Goal: Find specific page/section: Find specific page/section

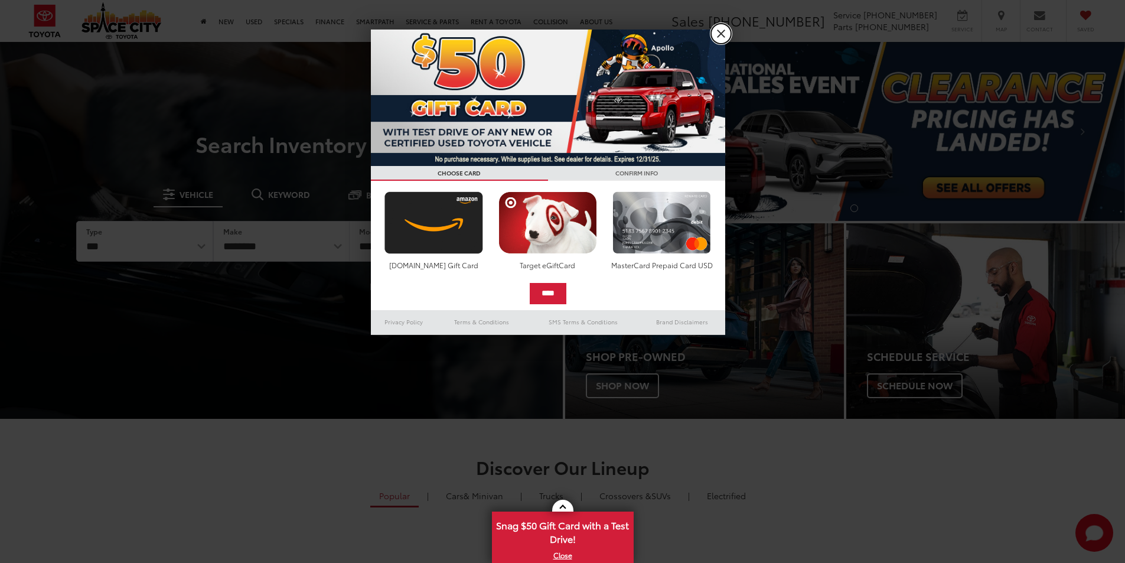
click at [721, 34] on link "X" at bounding box center [721, 34] width 20 height 20
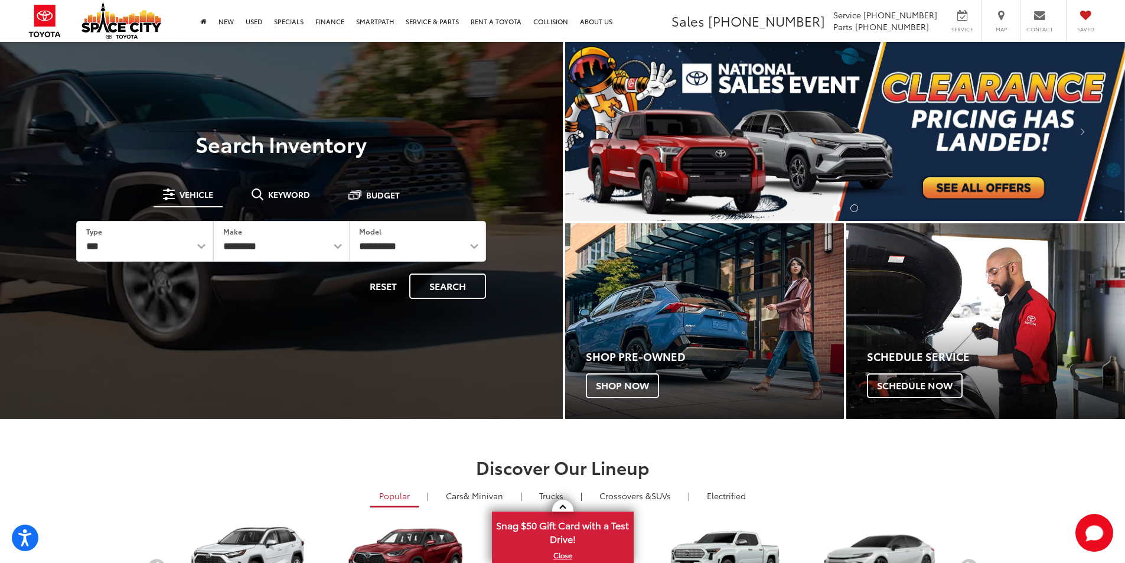
click at [0, 0] on div "​ ▼" at bounding box center [0, 0] width 0 height 0
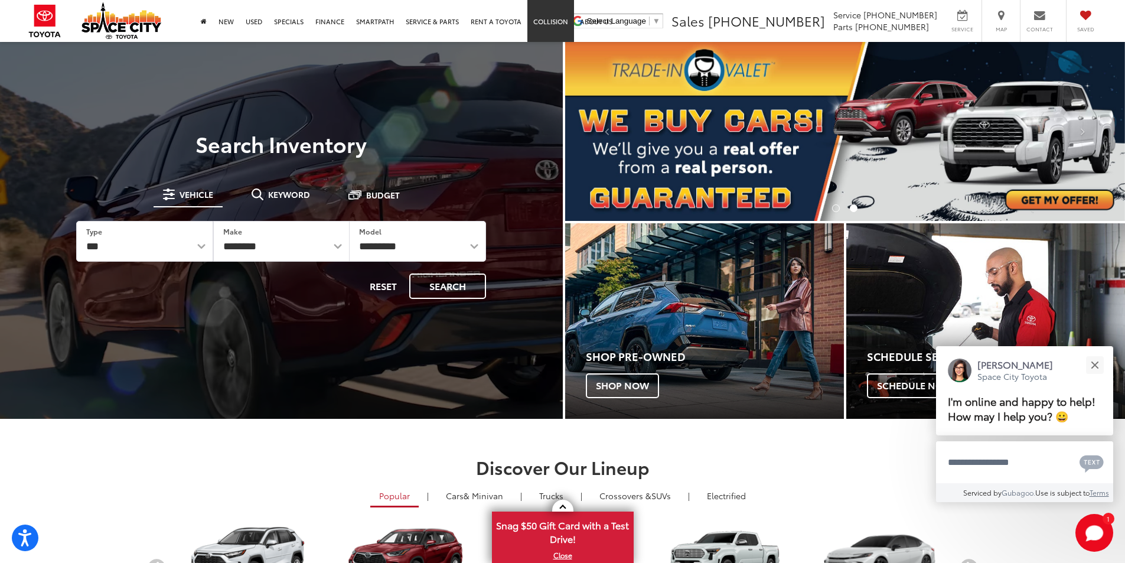
click at [564, 2] on link "Collision" at bounding box center [550, 21] width 47 height 42
